Goal: Find specific page/section: Find specific page/section

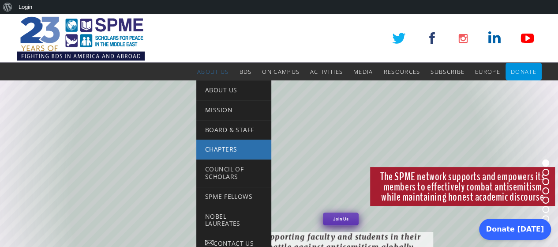
click at [215, 146] on span "Chapters" at bounding box center [221, 149] width 32 height 8
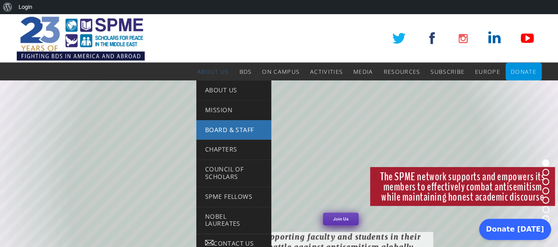
click at [212, 126] on span "Board & Staff" at bounding box center [229, 129] width 49 height 8
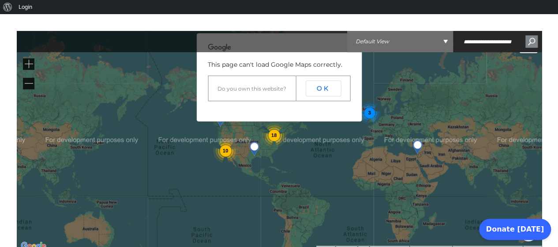
scroll to position [221, 0]
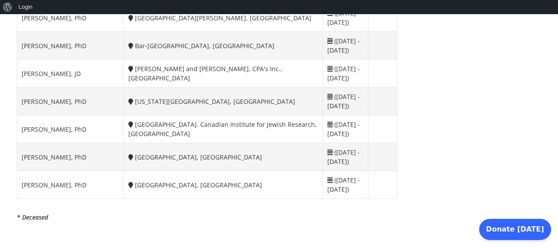
scroll to position [2029, 0]
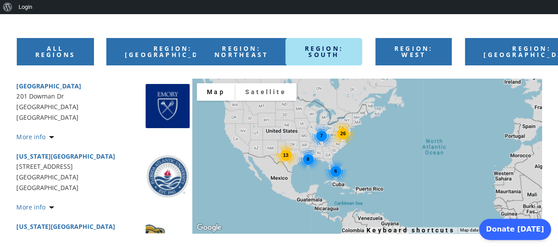
scroll to position [215, 0]
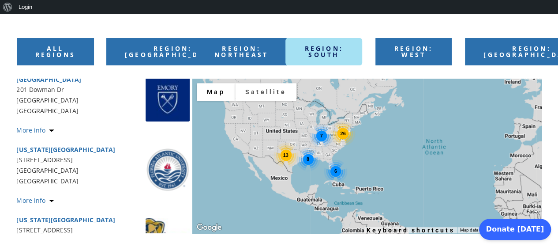
click at [52, 128] on link "More info" at bounding box center [35, 130] width 37 height 8
